Goal: Navigation & Orientation: Find specific page/section

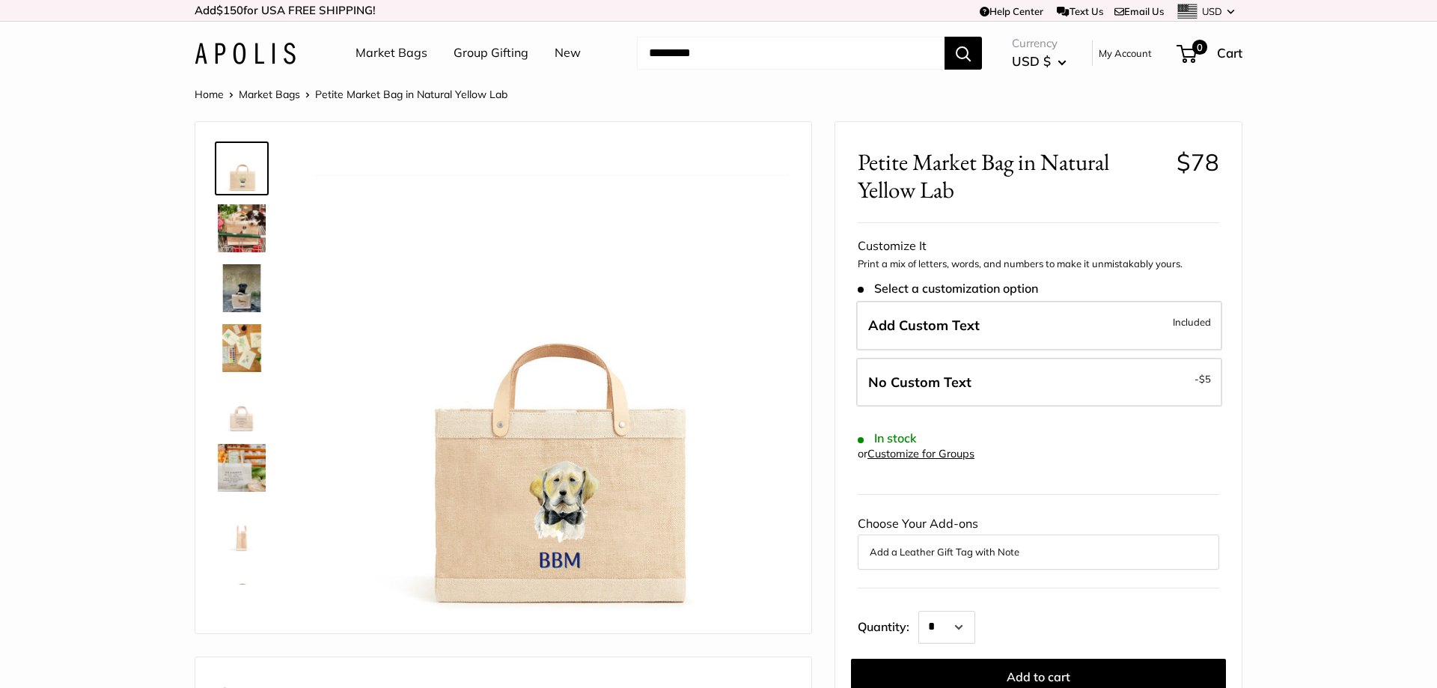
click at [245, 222] on img at bounding box center [242, 228] width 48 height 48
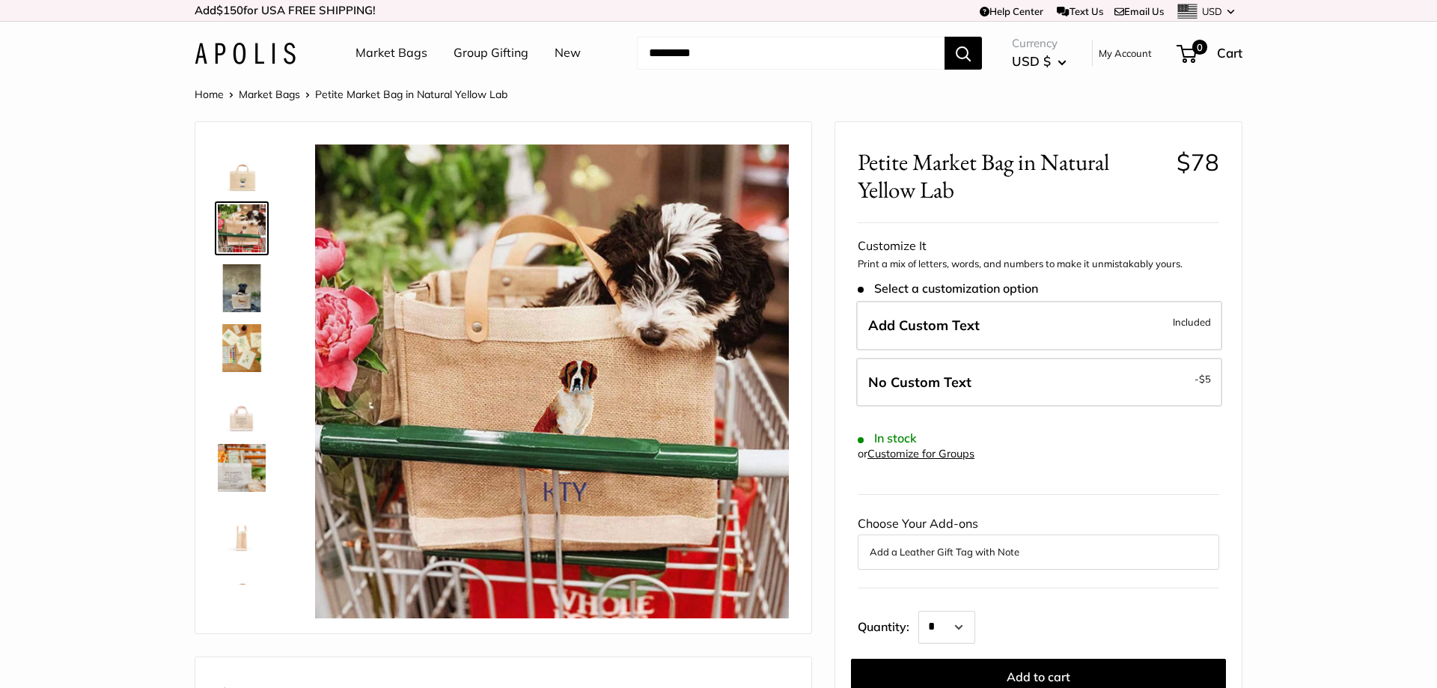
click at [251, 280] on img at bounding box center [242, 288] width 48 height 48
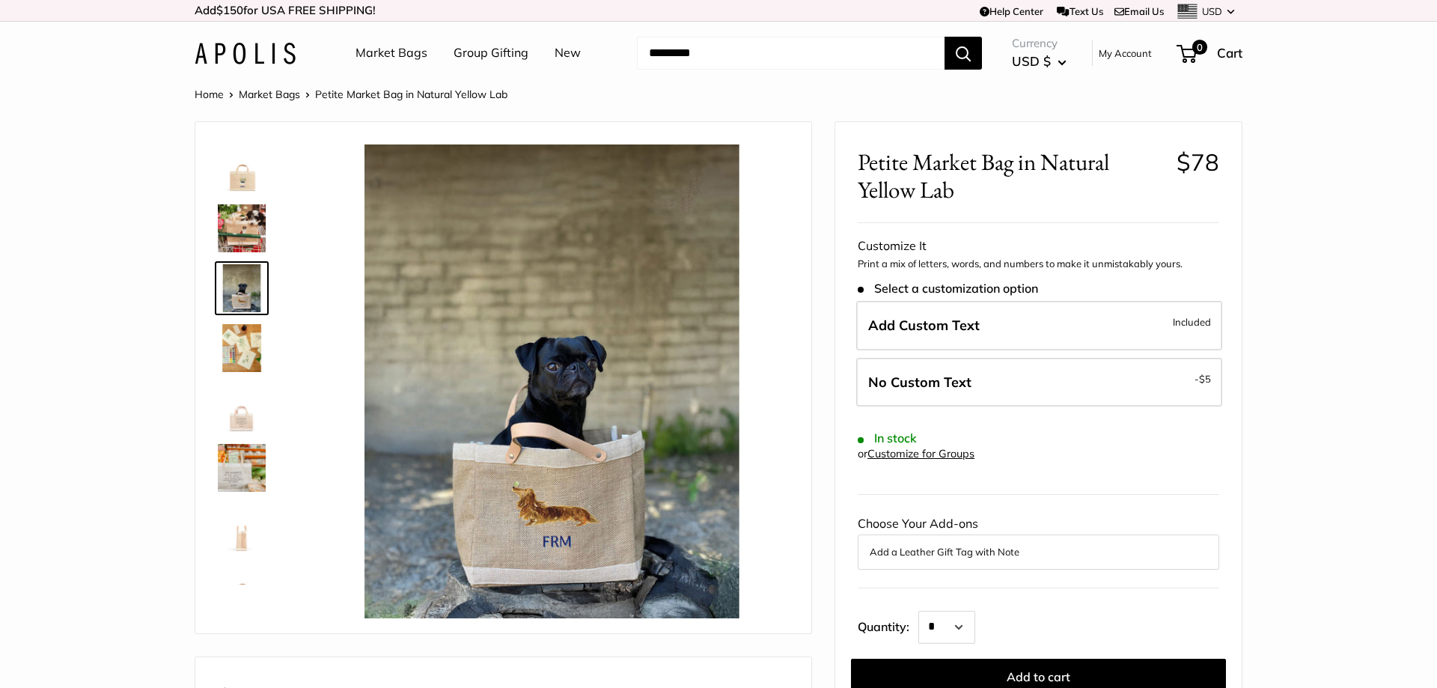
click at [242, 341] on img at bounding box center [242, 348] width 48 height 48
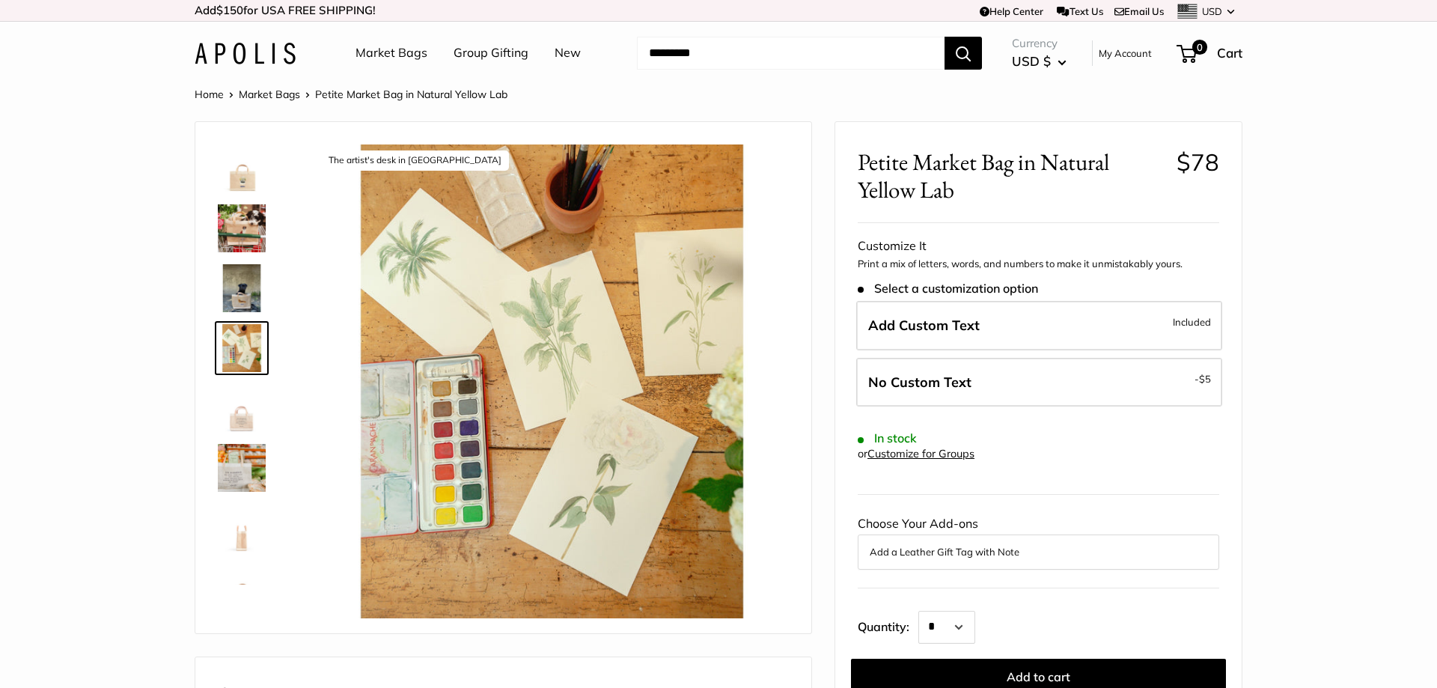
click at [245, 465] on img at bounding box center [242, 468] width 48 height 48
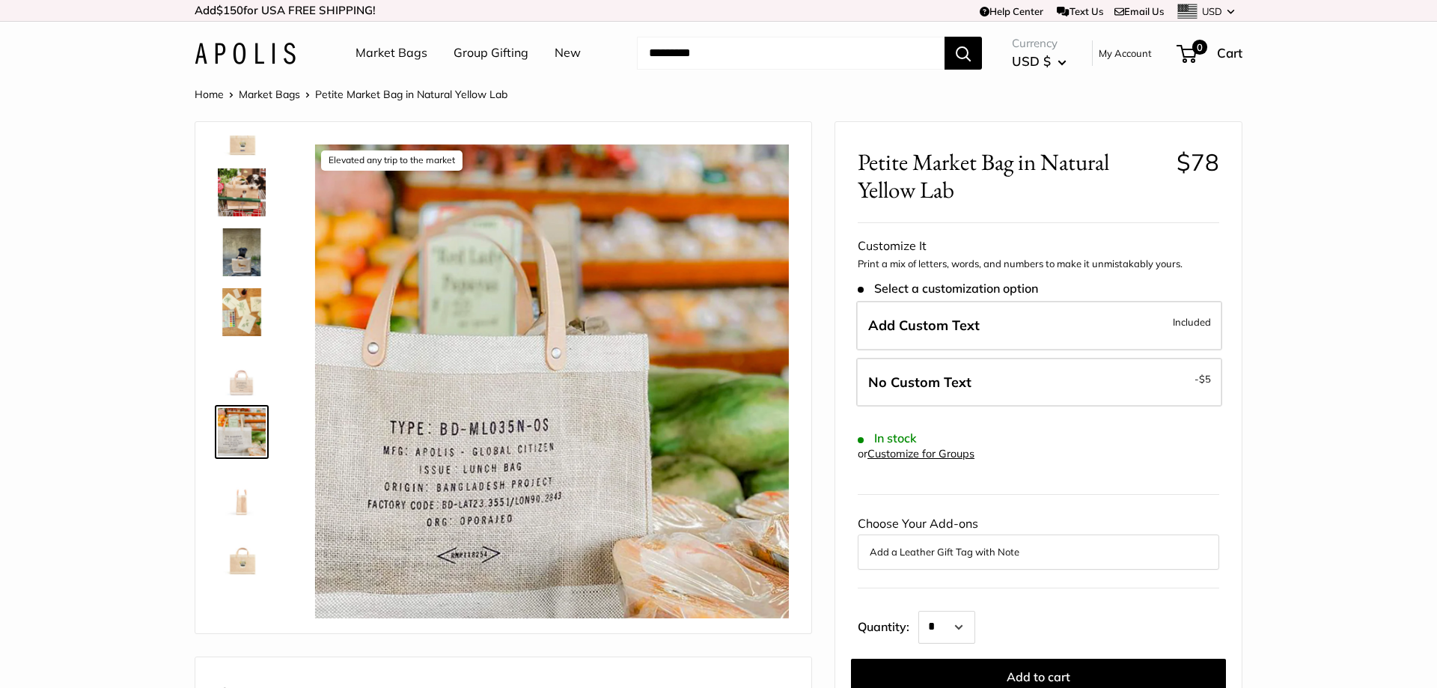
scroll to position [36, 0]
click at [266, 97] on link "Market Bags" at bounding box center [269, 94] width 61 height 13
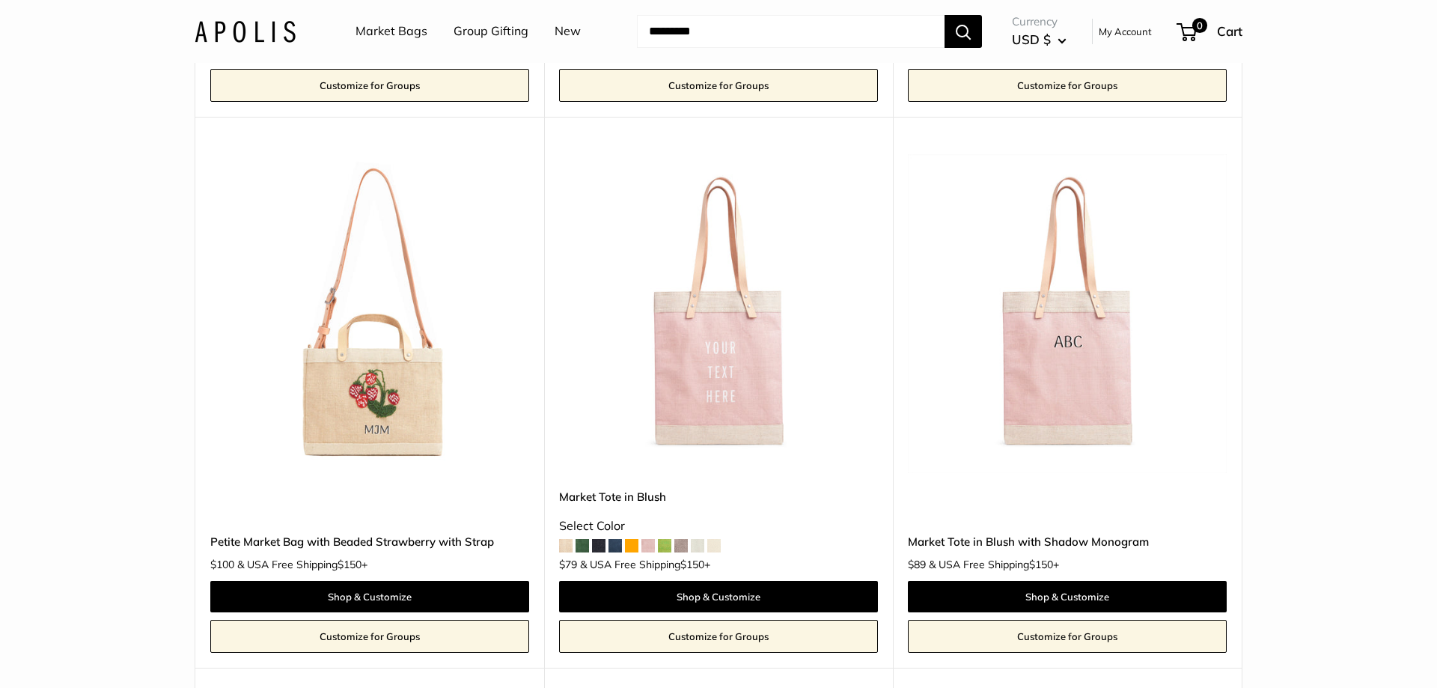
scroll to position [3409, 0]
